Goal: Transaction & Acquisition: Obtain resource

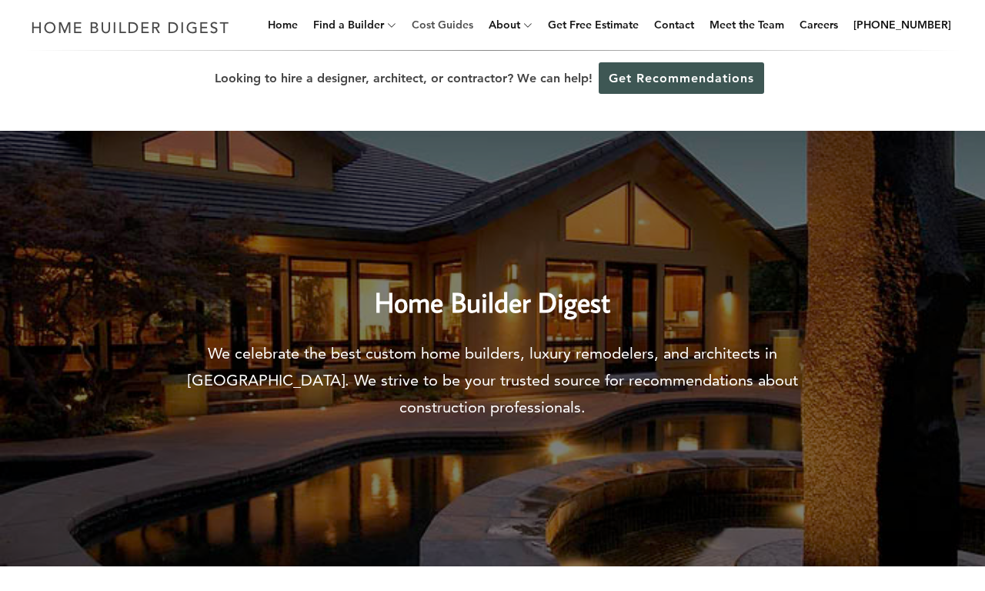
click at [467, 25] on link "Cost Guides" at bounding box center [443, 24] width 74 height 49
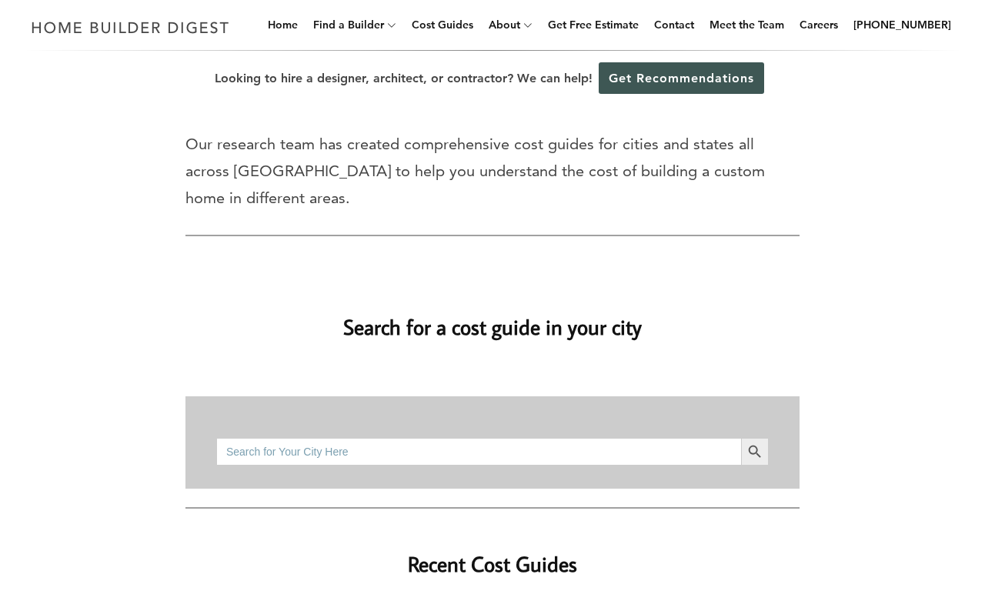
click at [479, 451] on input "Search for:" at bounding box center [478, 452] width 525 height 28
type input "bathroom remodel"
click at [741, 438] on button "Search Button" at bounding box center [755, 452] width 28 height 28
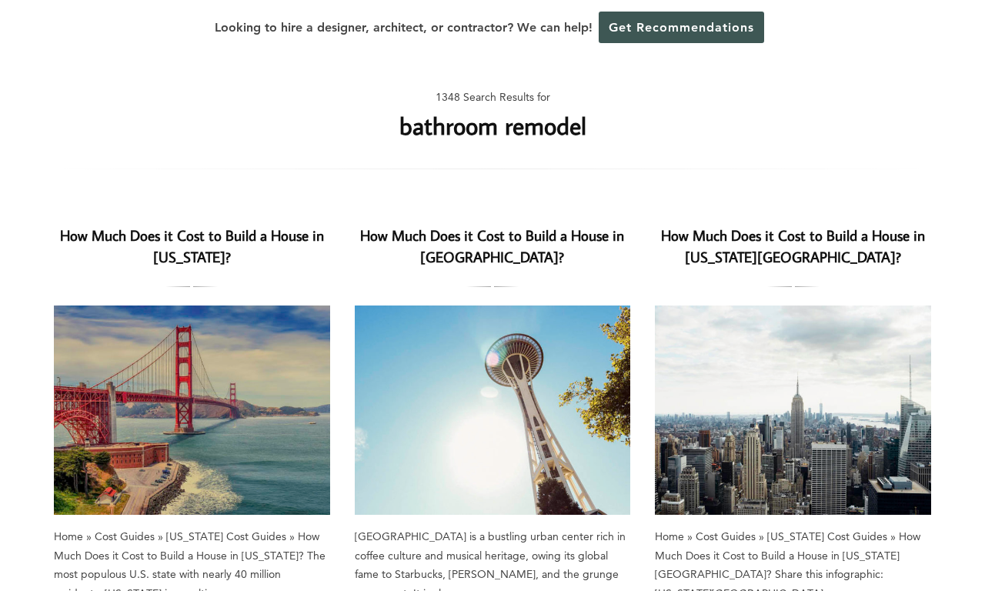
scroll to position [553, 0]
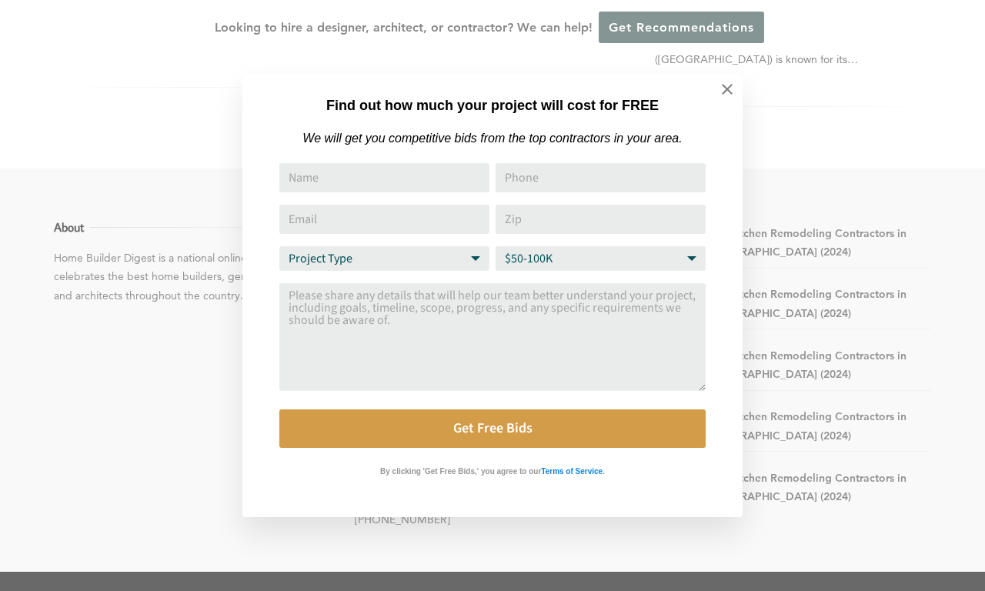
click at [601, 259] on select "Budget Range $50-100K $100-250K $250-500K More than $500K" at bounding box center [601, 258] width 210 height 25
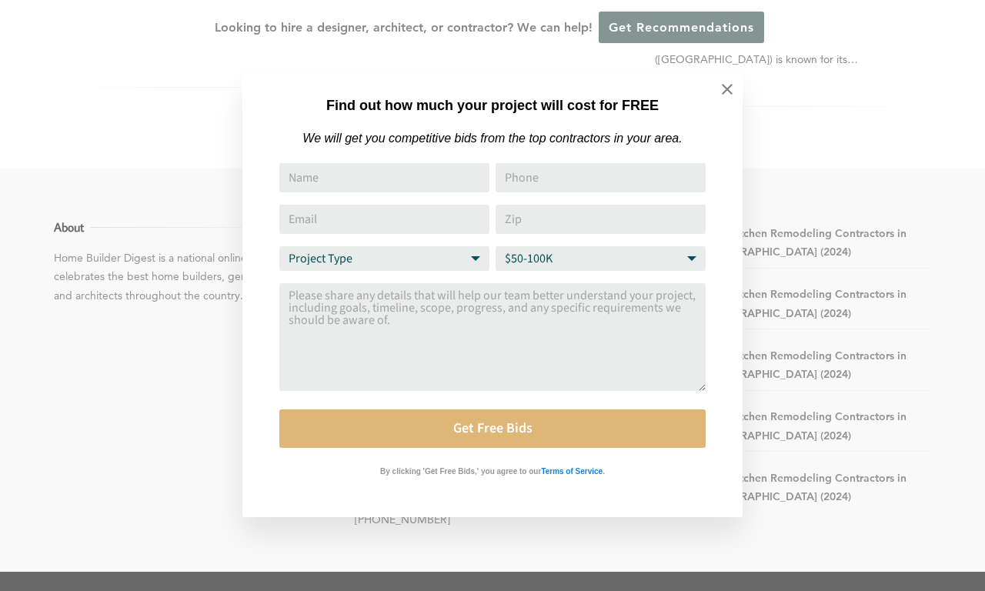
click at [493, 429] on button "Get Free Bids" at bounding box center [492, 429] width 427 height 38
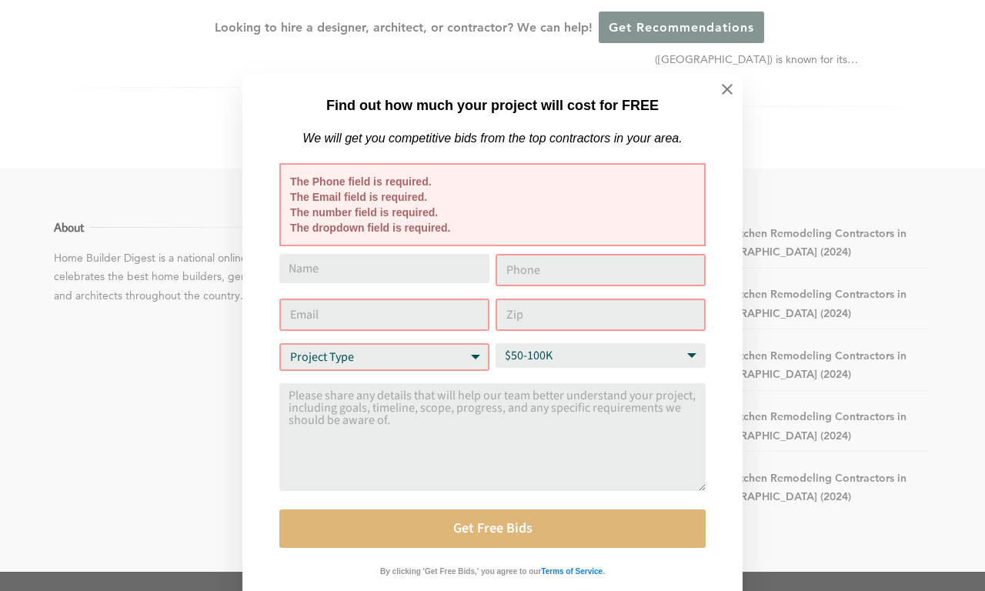
scroll to position [26, 0]
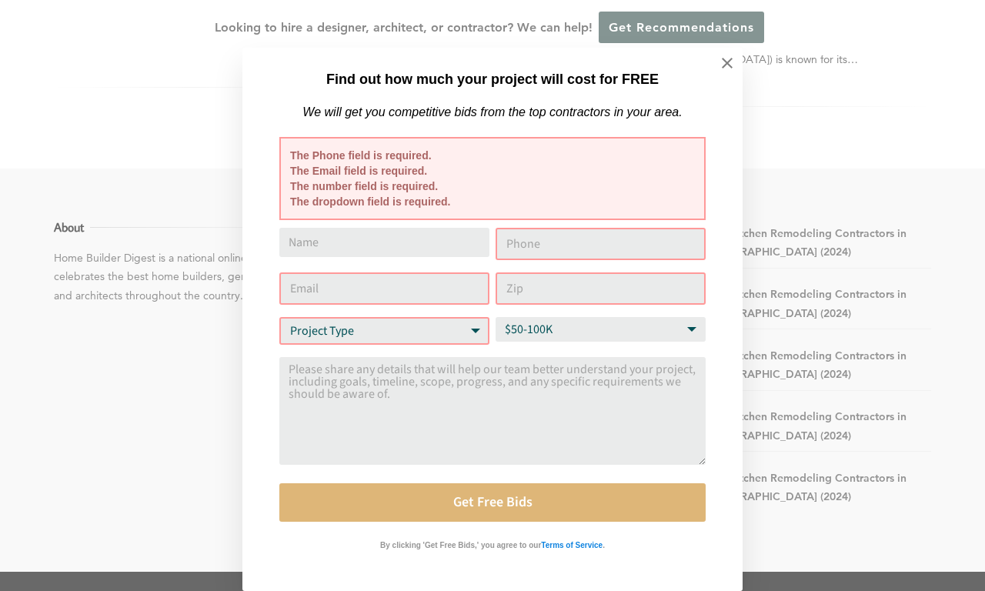
click at [493, 503] on button "Get Free Bids" at bounding box center [492, 502] width 427 height 38
